Goal: Information Seeking & Learning: Learn about a topic

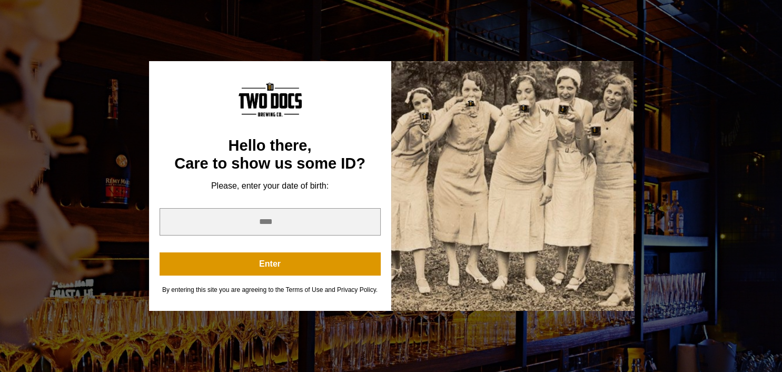
click at [302, 340] on div "You are not old enough to view this content. Try again on your 21st birthday. H…" at bounding box center [391, 186] width 782 height 372
click at [685, 126] on div "You are not old enough to view this content. Try again on your 21st birthday. H…" at bounding box center [391, 186] width 782 height 372
click at [293, 224] on input "year" at bounding box center [269, 221] width 221 height 27
type input "****"
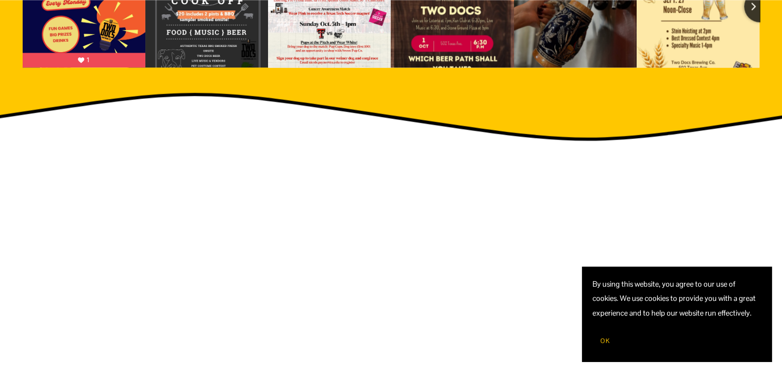
scroll to position [1056, 0]
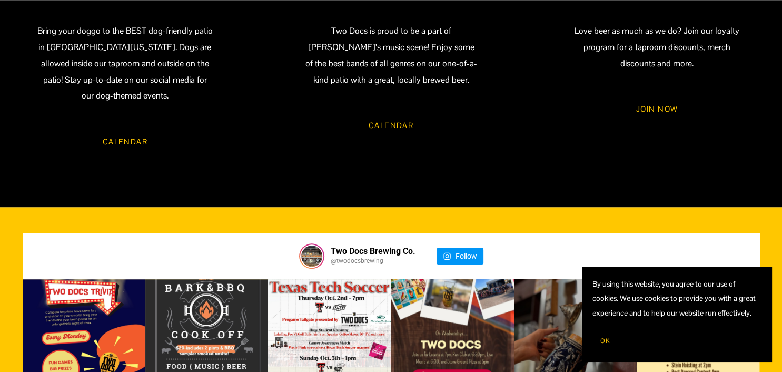
click at [600, 341] on button "OK" at bounding box center [604, 341] width 25 height 20
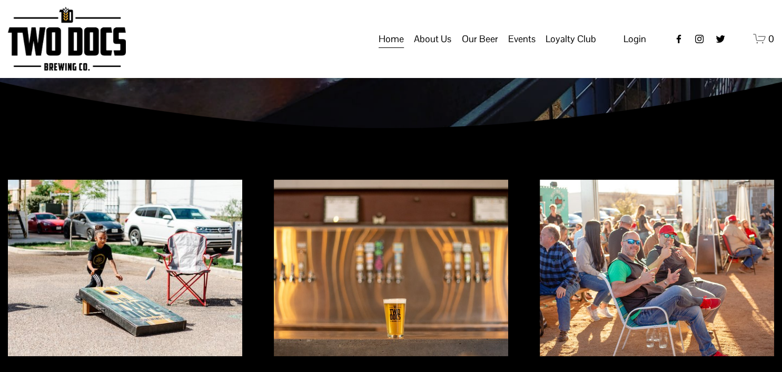
scroll to position [0, 0]
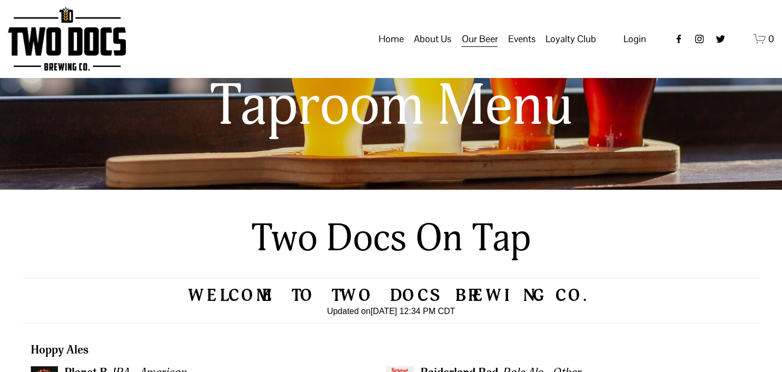
scroll to position [288, 0]
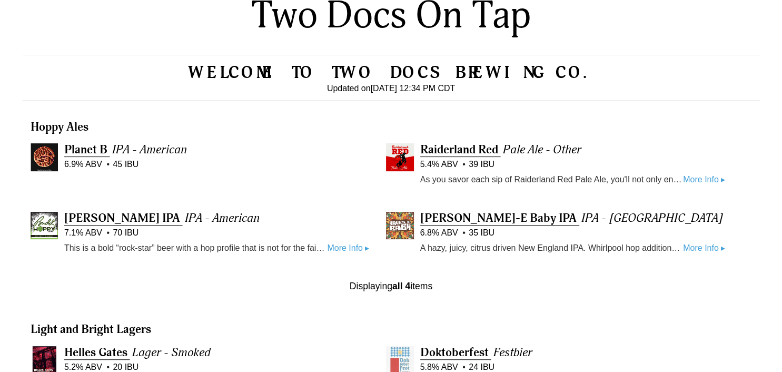
click at [342, 245] on link "More Info ▸" at bounding box center [348, 248] width 42 height 14
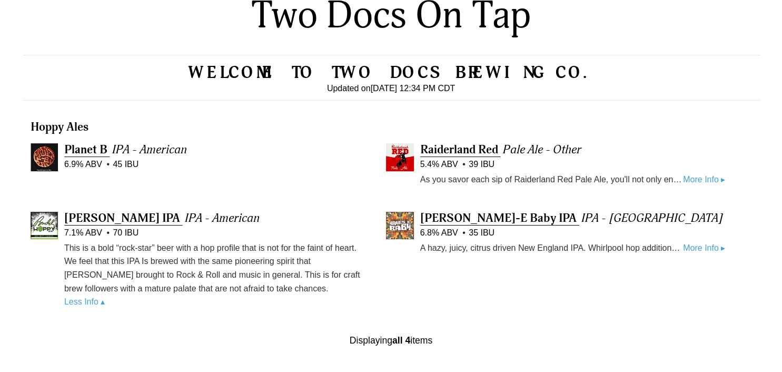
click at [705, 180] on link "More Info ▸" at bounding box center [704, 180] width 42 height 14
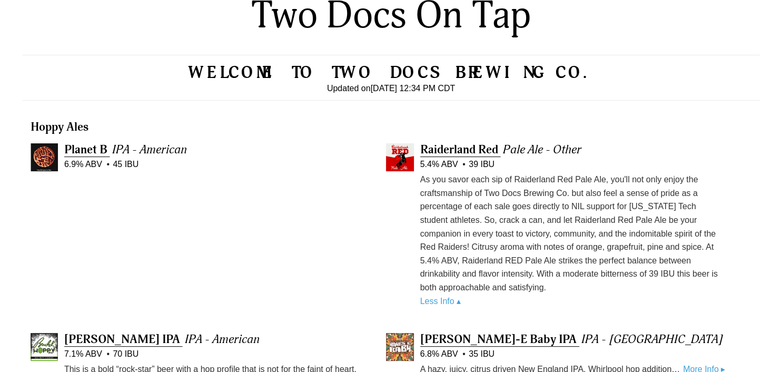
scroll to position [455, 0]
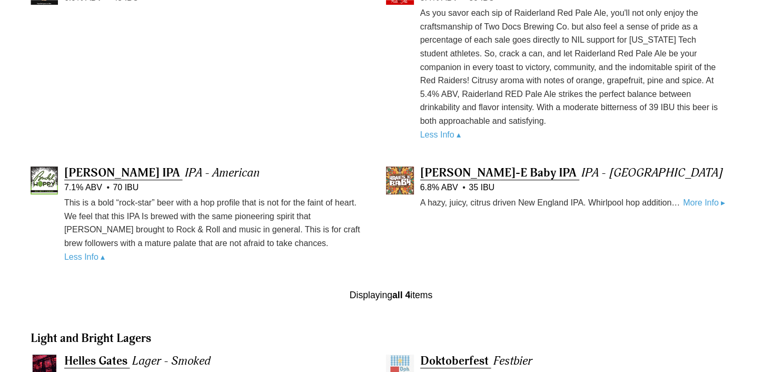
click at [693, 197] on link "More Info ▸" at bounding box center [704, 203] width 42 height 14
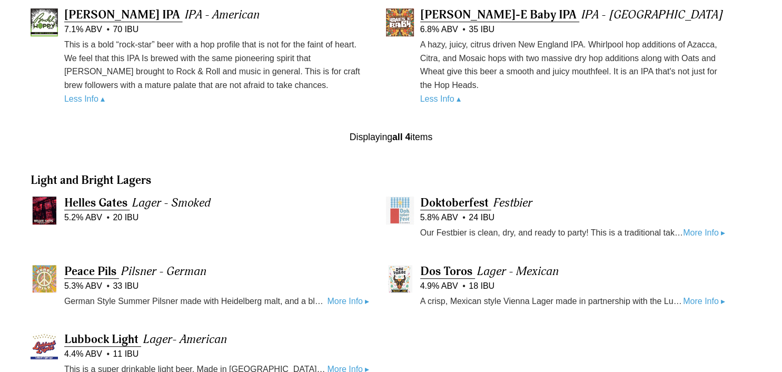
scroll to position [622, 0]
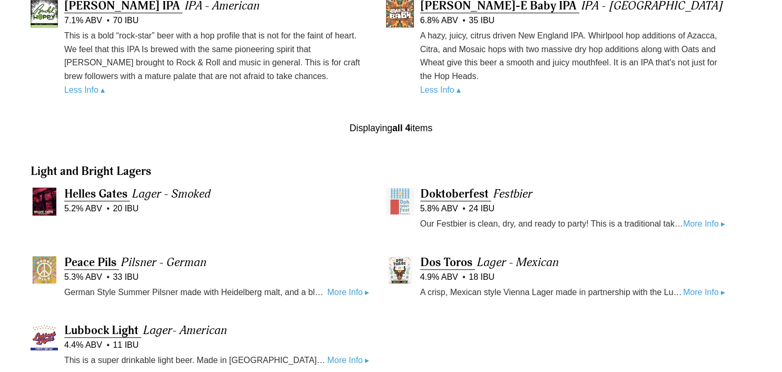
click at [716, 222] on link "More Info ▸" at bounding box center [704, 224] width 42 height 14
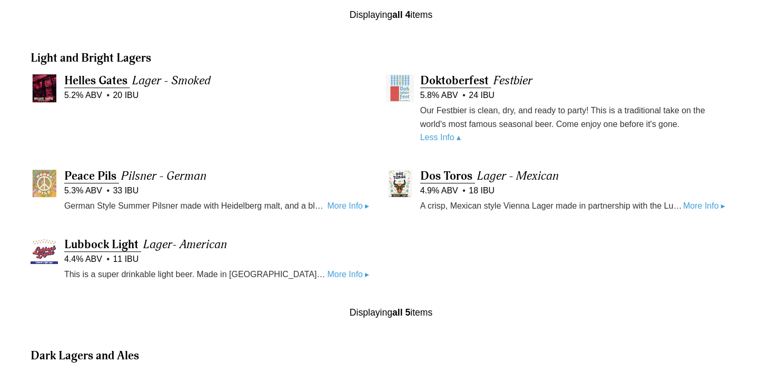
scroll to position [844, 0]
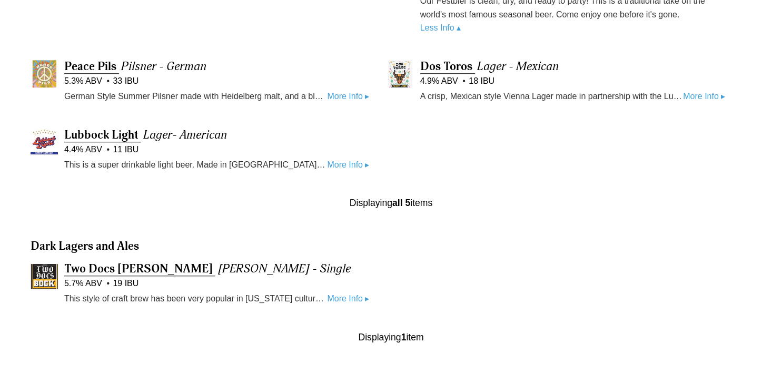
click at [345, 98] on link "More Info ▸" at bounding box center [348, 96] width 42 height 14
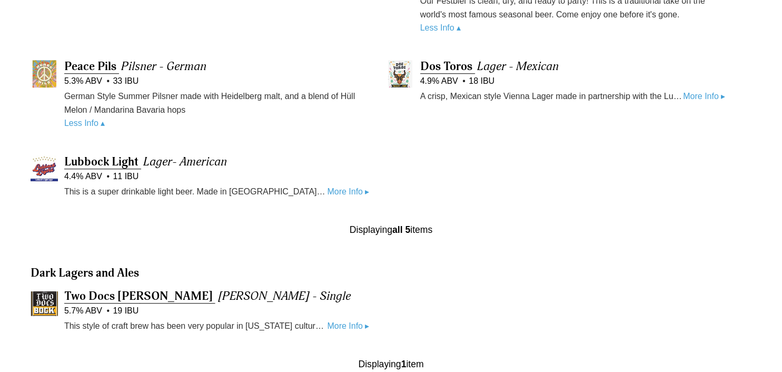
click at [347, 188] on link "More Info ▸" at bounding box center [348, 192] width 42 height 14
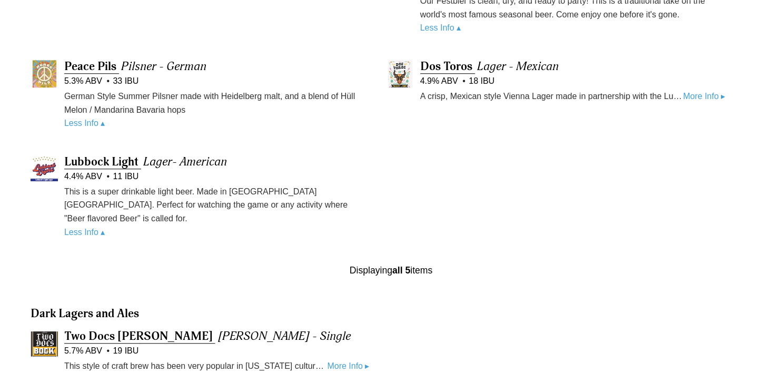
click at [693, 99] on link "More Info ▸" at bounding box center [704, 96] width 42 height 14
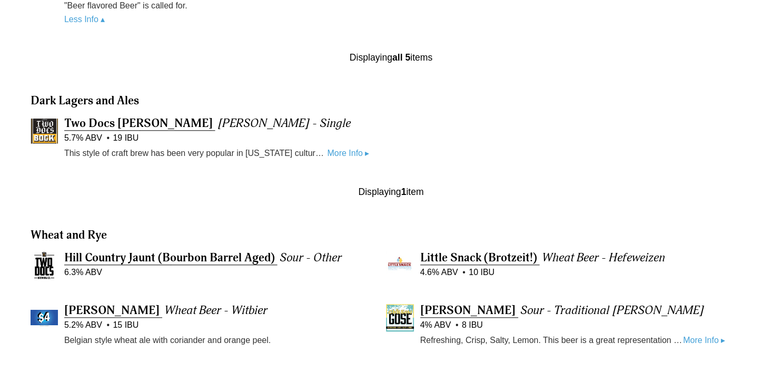
scroll to position [1066, 0]
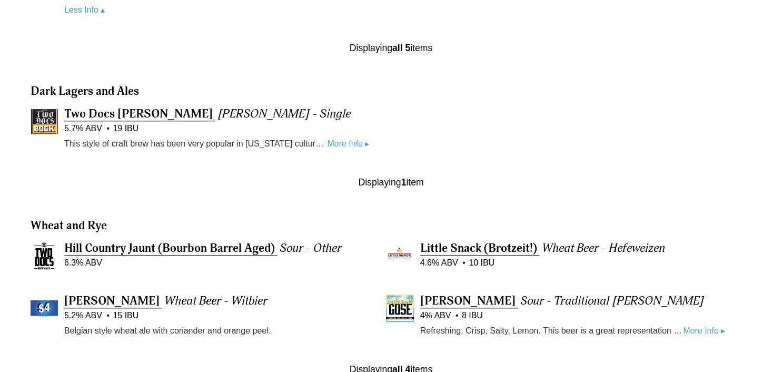
click at [323, 137] on p "This style of craft brew has been very popular in Texas culture for years and i…" at bounding box center [195, 144] width 263 height 14
click at [337, 137] on link "More Info ▸" at bounding box center [348, 144] width 42 height 14
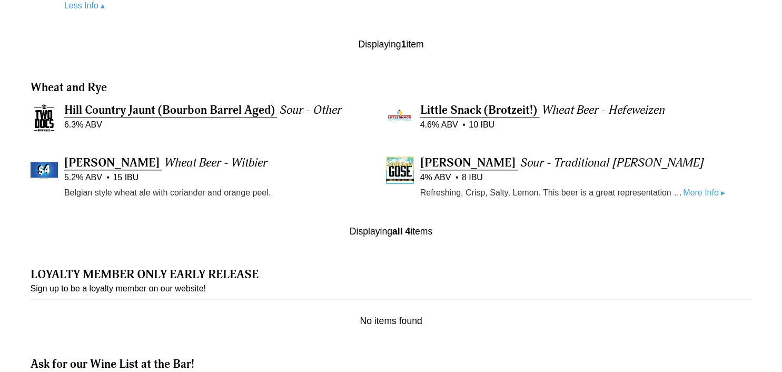
scroll to position [1289, 0]
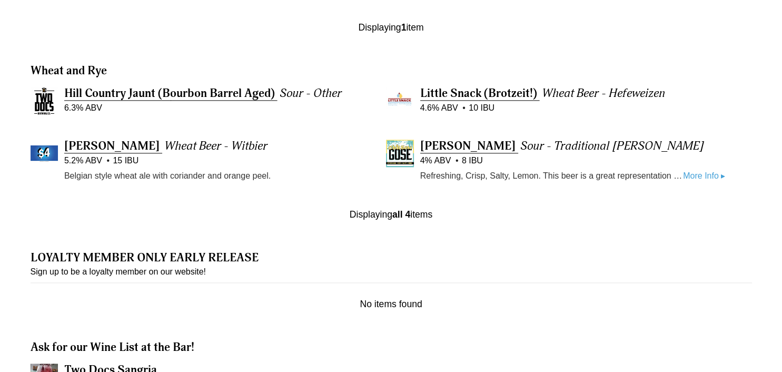
click at [703, 169] on link "More Info ▸" at bounding box center [704, 176] width 42 height 14
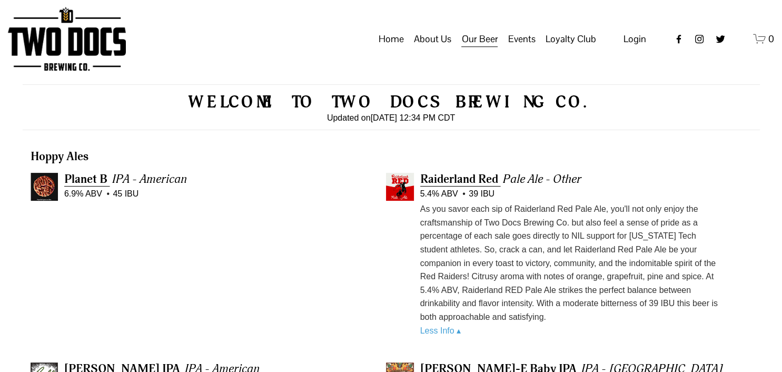
scroll to position [36, 0]
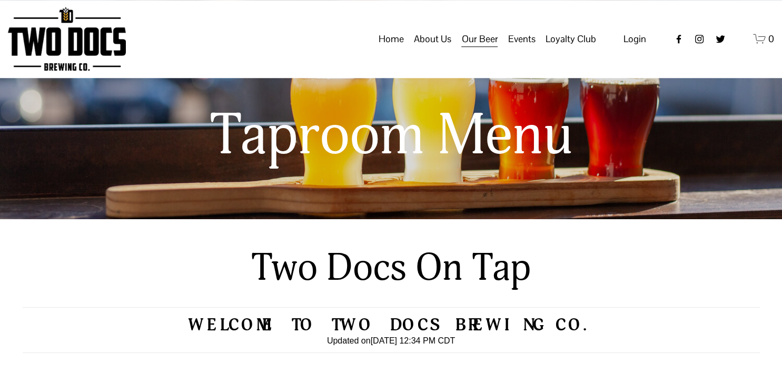
click at [0, 0] on span "Raiderland RED" at bounding box center [0, 0] width 0 height 0
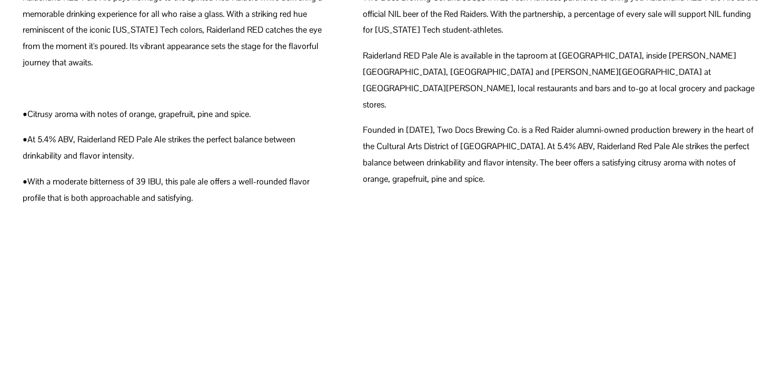
scroll to position [889, 0]
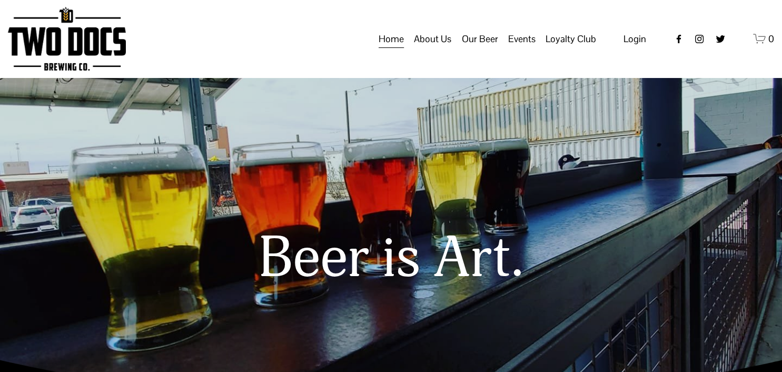
click at [0, 0] on span "Raiderland RED" at bounding box center [0, 0] width 0 height 0
